Goal: Find specific page/section: Find specific page/section

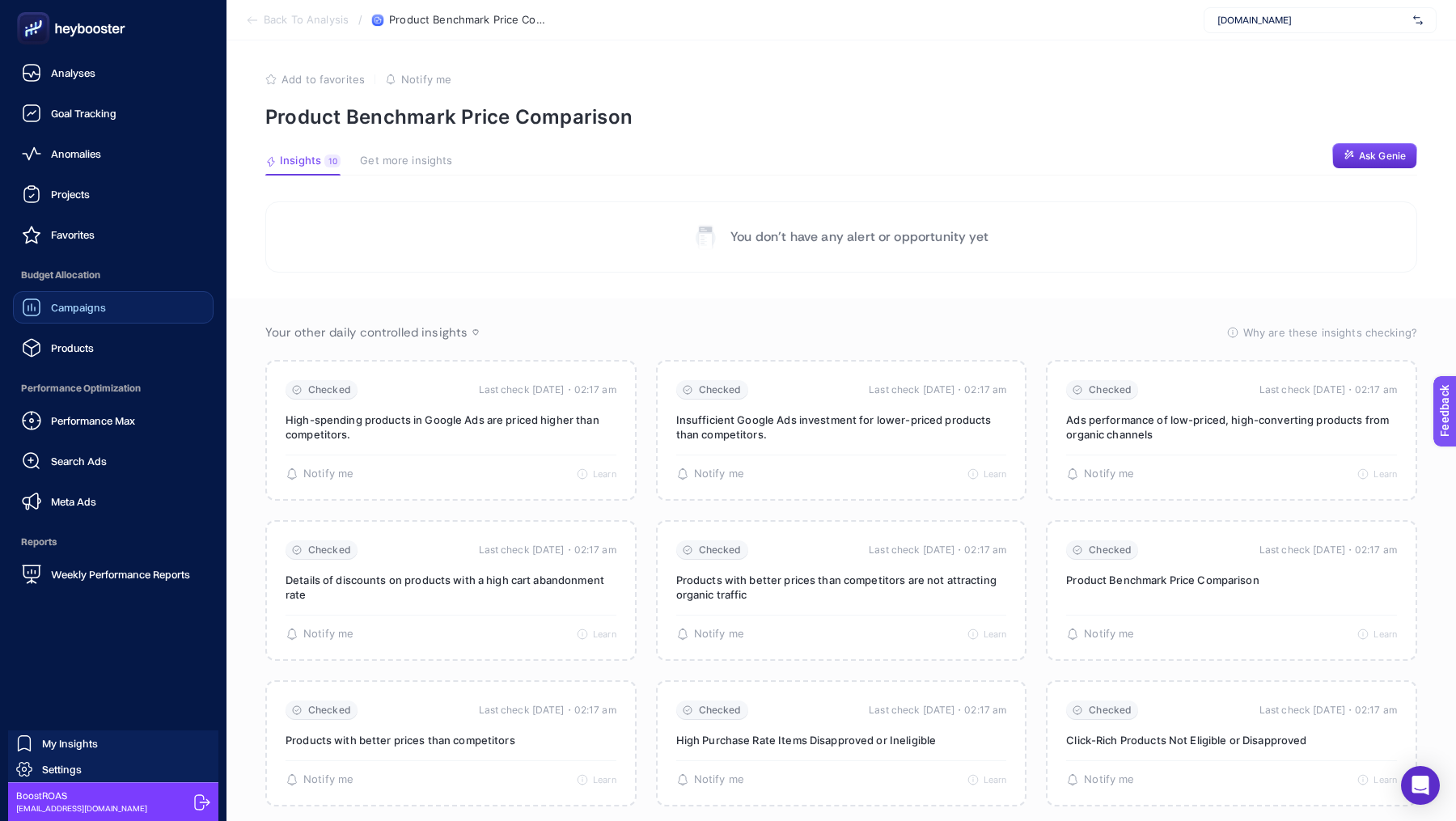
click at [99, 315] on div "Campaigns" at bounding box center [64, 307] width 84 height 20
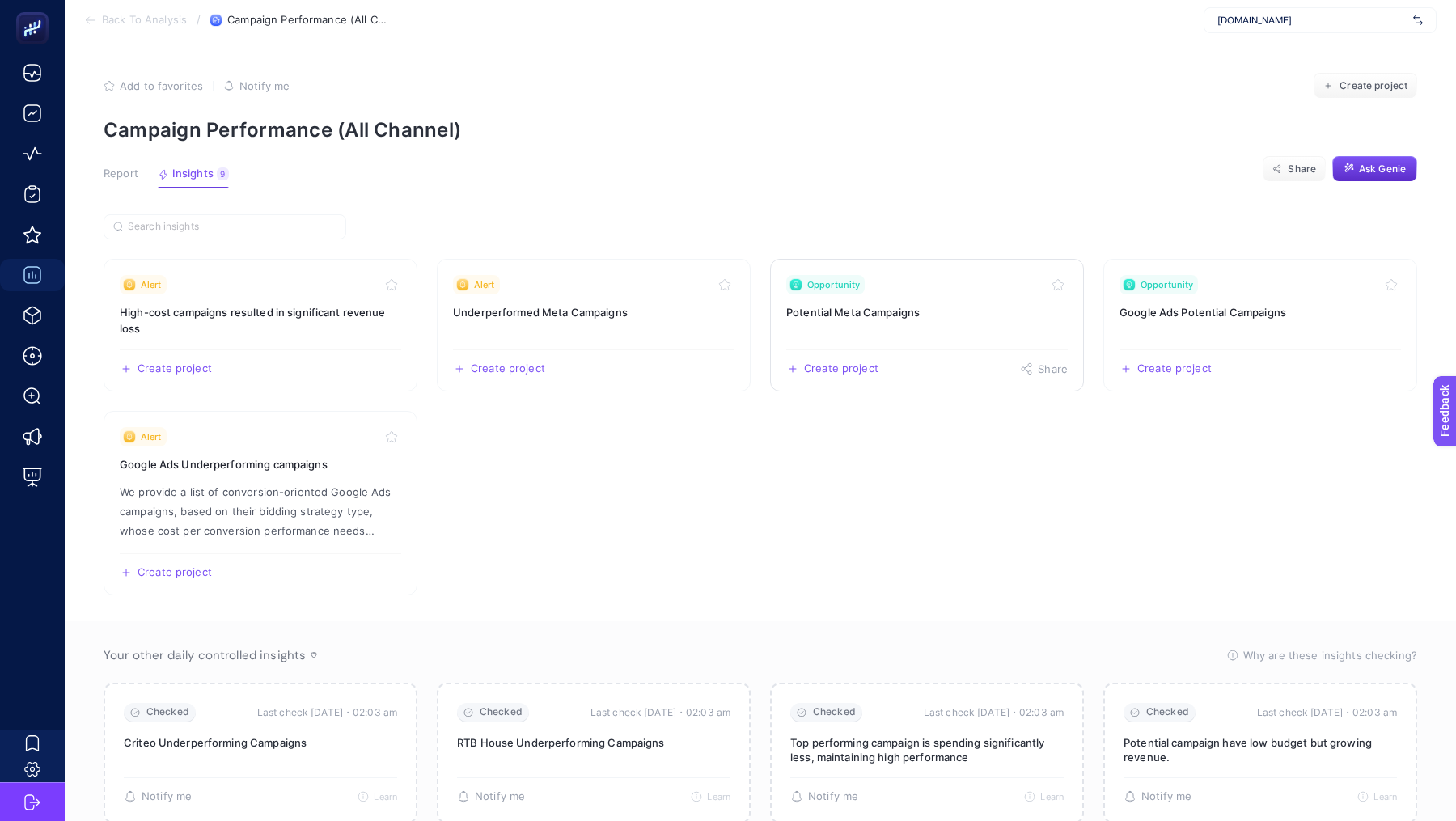
click at [966, 313] on h3 "Potential Meta Campaigns" at bounding box center [927, 312] width 282 height 16
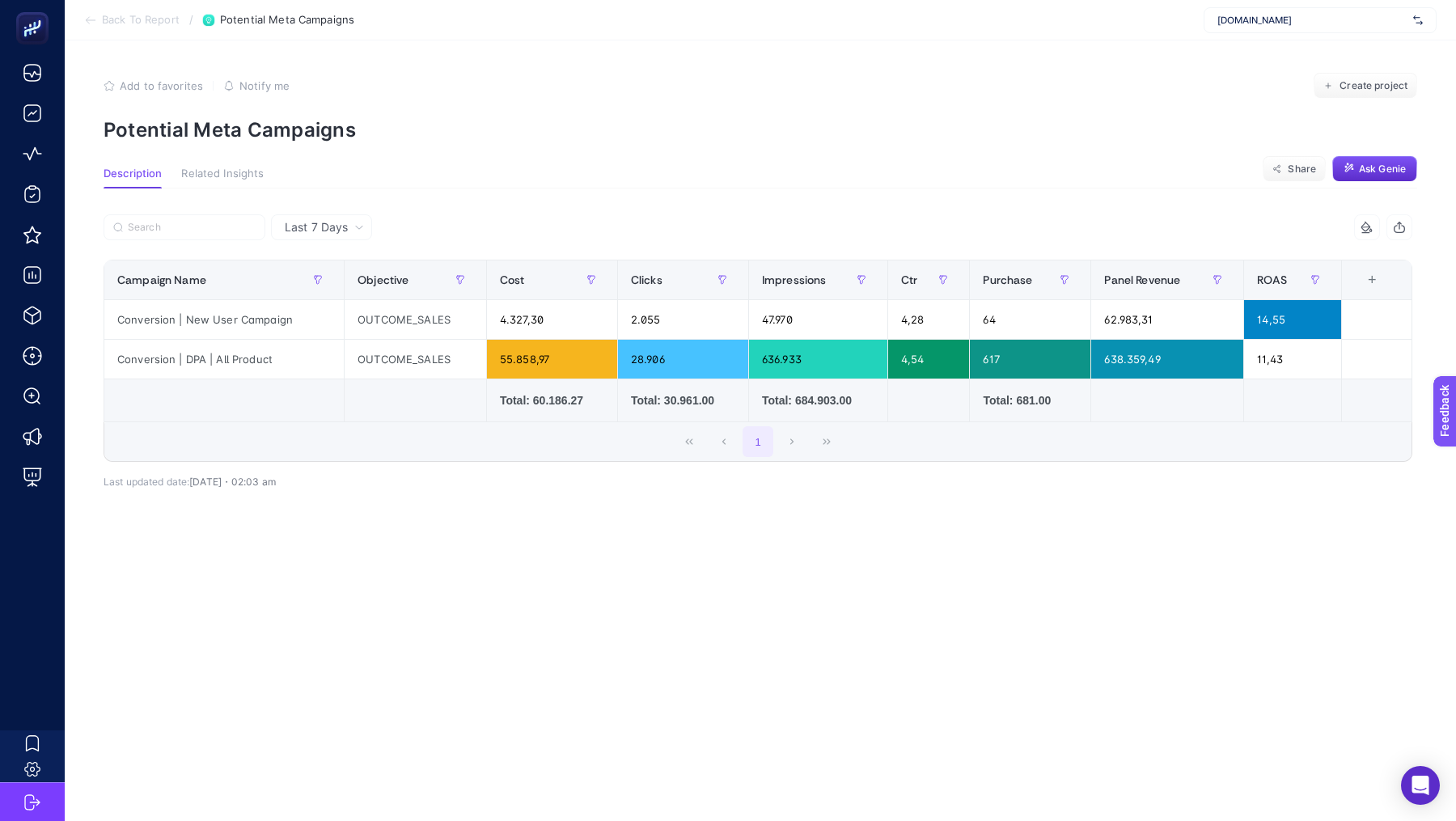
click at [1248, 16] on span "[DOMAIN_NAME]" at bounding box center [1312, 20] width 189 height 13
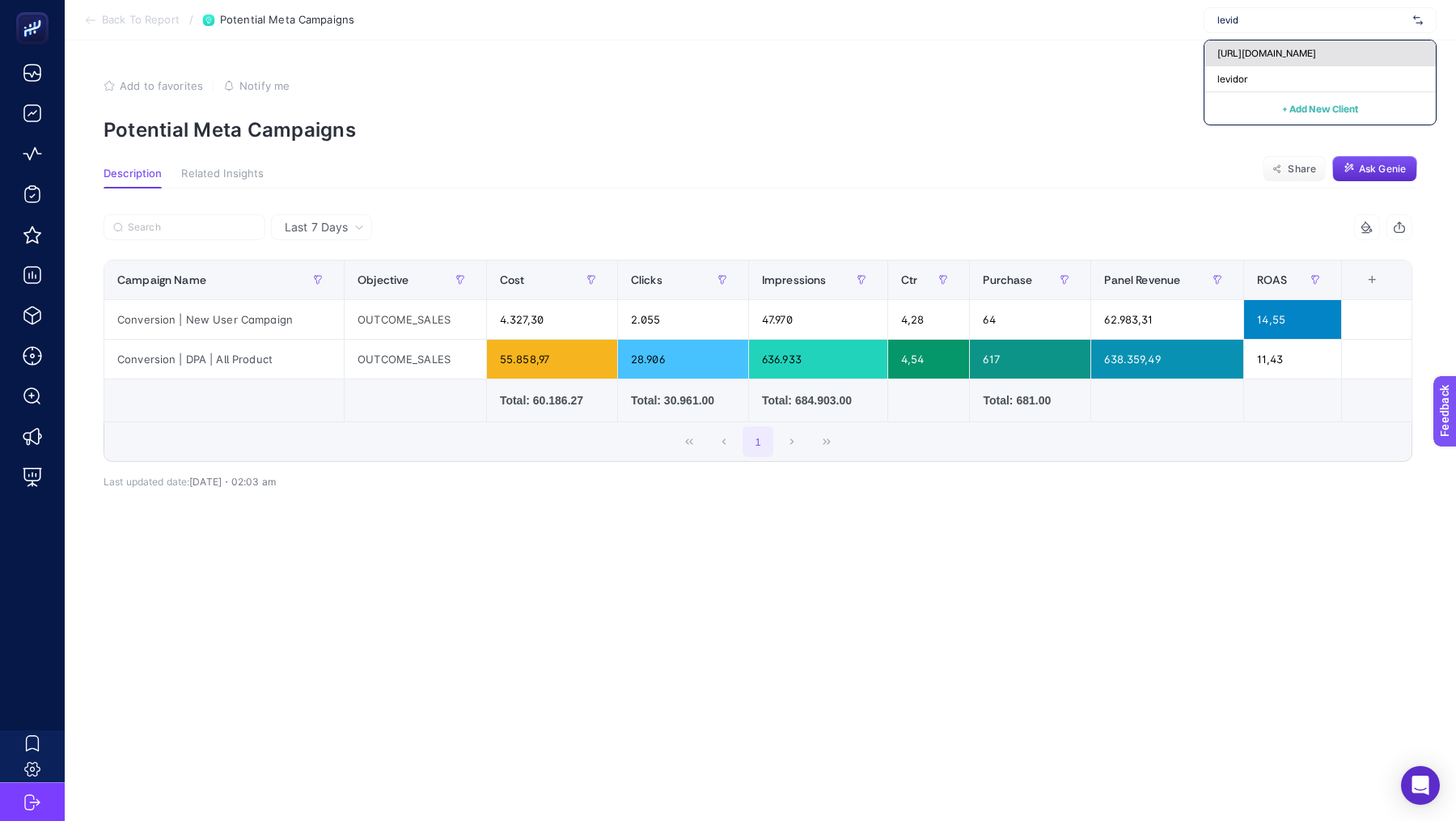
type input "levid"
click at [1270, 42] on div "[URL][DOMAIN_NAME]" at bounding box center [1320, 53] width 231 height 26
